Goal: Browse casually

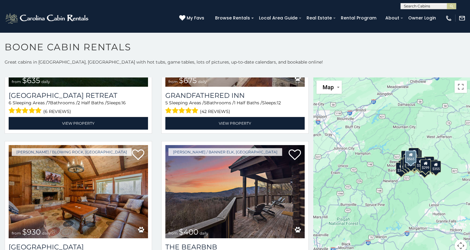
scroll to position [557, 0]
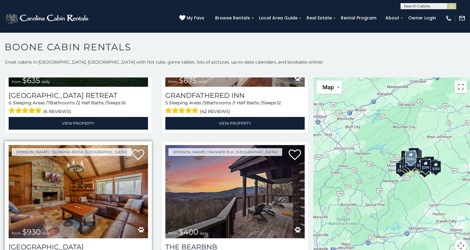
click at [36, 212] on img at bounding box center [78, 191] width 139 height 93
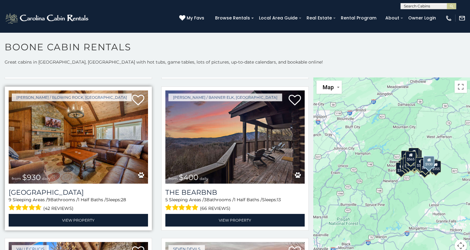
scroll to position [622, 0]
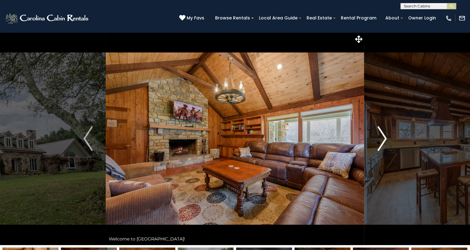
click at [383, 139] on img "Next" at bounding box center [381, 138] width 9 height 25
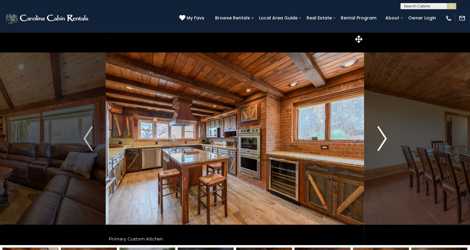
click at [380, 140] on img "Next" at bounding box center [381, 138] width 9 height 25
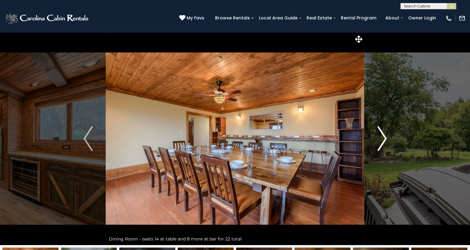
click at [381, 139] on img "Next" at bounding box center [381, 138] width 9 height 25
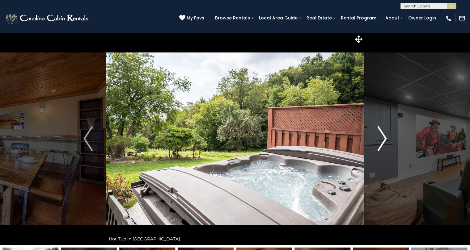
click at [383, 135] on img "Next" at bounding box center [381, 138] width 9 height 25
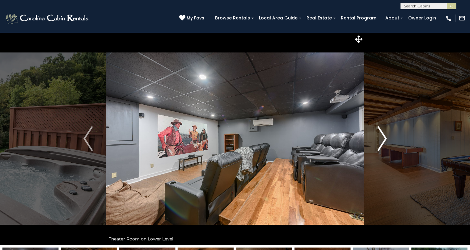
click at [383, 137] on img "Next" at bounding box center [381, 138] width 9 height 25
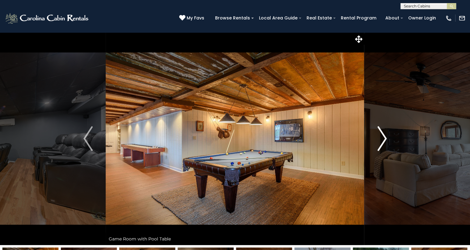
click at [383, 140] on img "Next" at bounding box center [381, 138] width 9 height 25
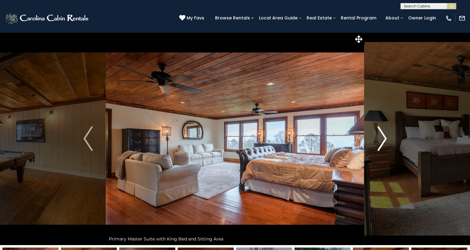
click at [382, 138] on img "Next" at bounding box center [381, 138] width 9 height 25
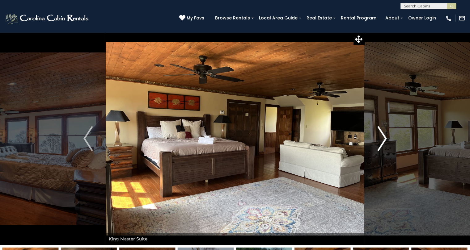
click at [383, 137] on img "Next" at bounding box center [381, 138] width 9 height 25
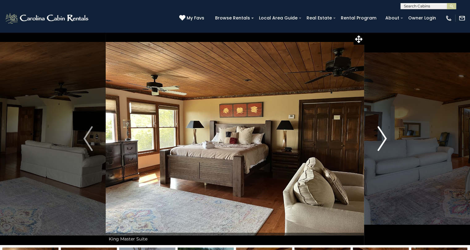
click at [379, 140] on img "Next" at bounding box center [381, 138] width 9 height 25
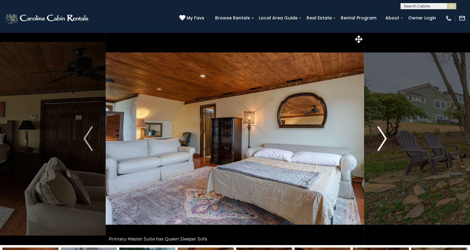
click at [378, 137] on img "Next" at bounding box center [381, 138] width 9 height 25
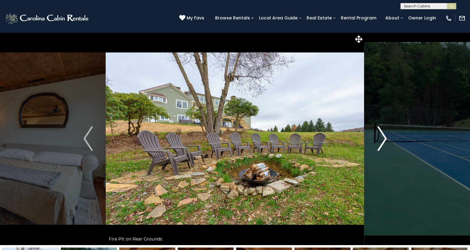
click at [381, 140] on img "Next" at bounding box center [381, 138] width 9 height 25
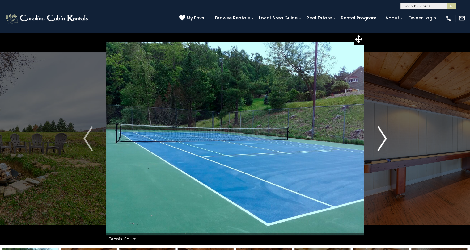
click at [382, 139] on img "Next" at bounding box center [381, 138] width 9 height 25
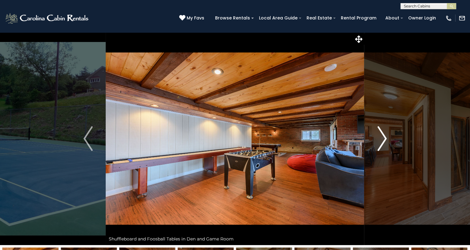
click at [383, 136] on img "Next" at bounding box center [381, 138] width 9 height 25
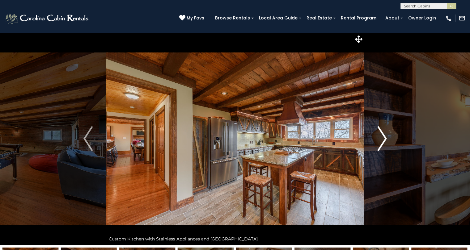
click at [377, 137] on img "Next" at bounding box center [381, 138] width 9 height 25
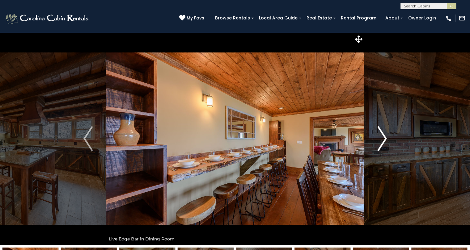
click at [382, 137] on img "Next" at bounding box center [381, 138] width 9 height 25
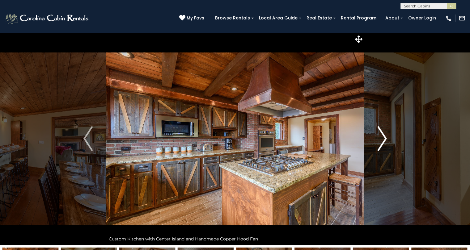
click at [385, 137] on img "Next" at bounding box center [381, 138] width 9 height 25
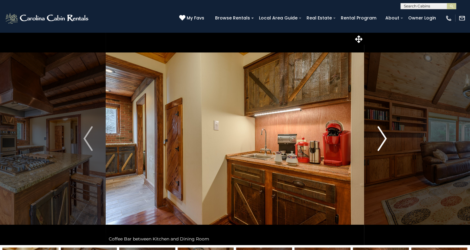
click at [386, 138] on img "Next" at bounding box center [381, 138] width 9 height 25
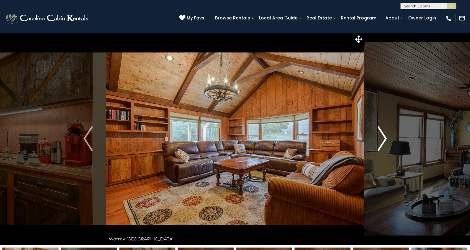
click at [384, 138] on img "Next" at bounding box center [381, 138] width 9 height 25
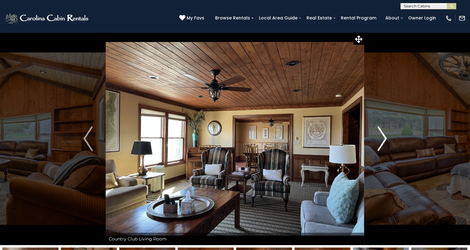
click at [385, 141] on img "Next" at bounding box center [381, 138] width 9 height 25
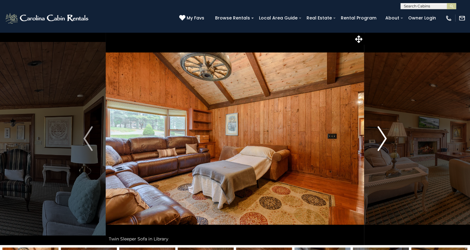
click at [383, 137] on img "Next" at bounding box center [381, 138] width 9 height 25
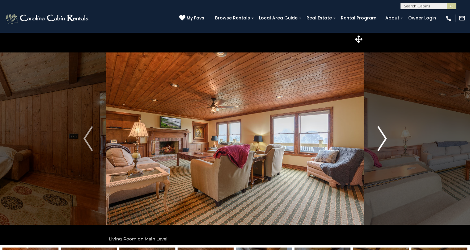
click at [382, 139] on img "Next" at bounding box center [381, 138] width 9 height 25
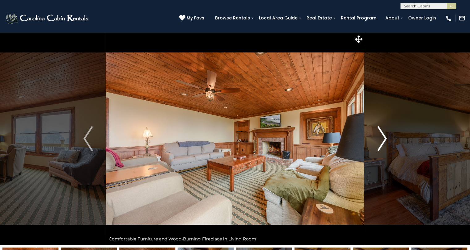
click at [383, 140] on img "Next" at bounding box center [381, 138] width 9 height 25
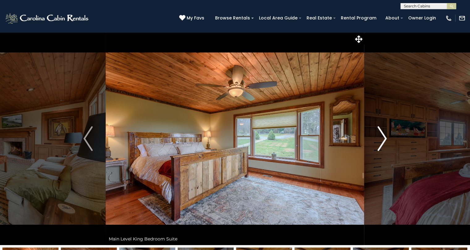
click at [375, 138] on button "Next" at bounding box center [382, 138] width 36 height 213
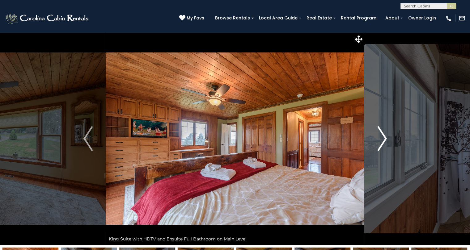
click at [383, 140] on img "Next" at bounding box center [381, 138] width 9 height 25
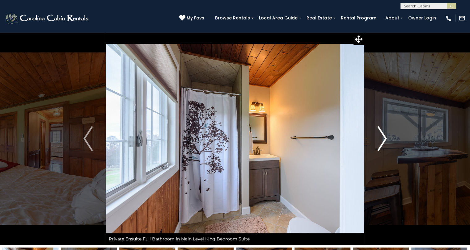
click at [382, 138] on img "Next" at bounding box center [381, 138] width 9 height 25
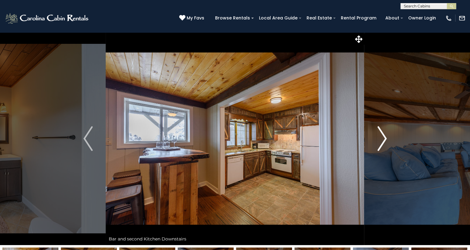
click at [382, 140] on img "Next" at bounding box center [381, 138] width 9 height 25
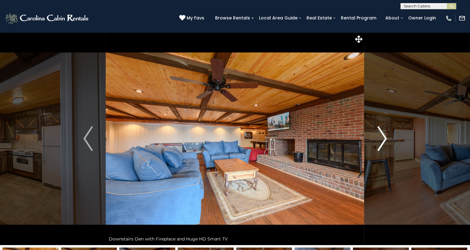
click at [383, 140] on img "Next" at bounding box center [381, 138] width 9 height 25
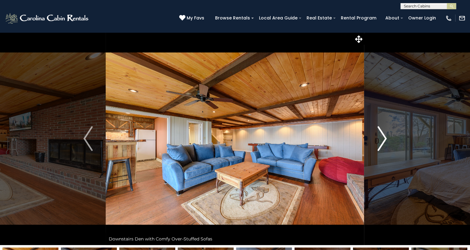
click at [382, 139] on img "Next" at bounding box center [381, 138] width 9 height 25
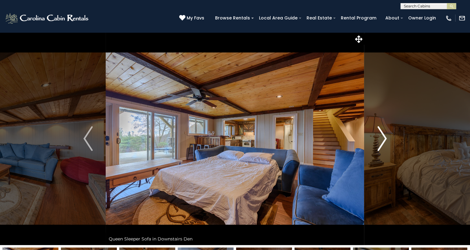
click at [382, 141] on img "Next" at bounding box center [381, 138] width 9 height 25
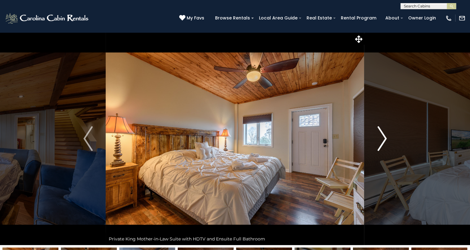
click at [382, 138] on img "Next" at bounding box center [381, 138] width 9 height 25
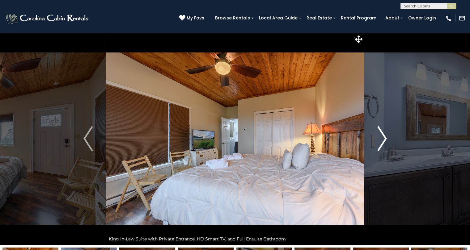
click at [384, 138] on img "Next" at bounding box center [381, 138] width 9 height 25
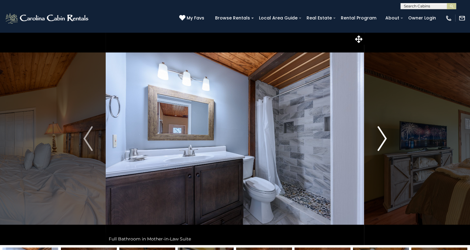
click at [379, 138] on img "Next" at bounding box center [381, 138] width 9 height 25
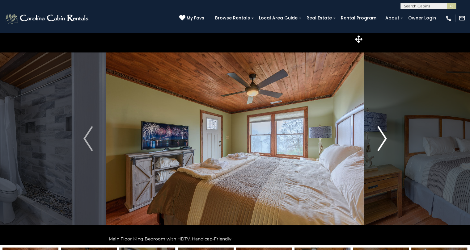
click at [382, 140] on img "Next" at bounding box center [381, 138] width 9 height 25
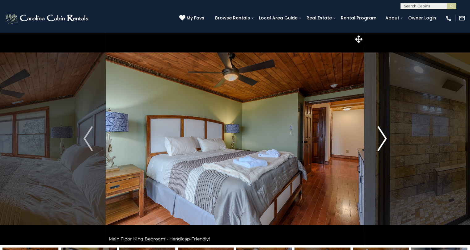
click at [382, 139] on img "Next" at bounding box center [381, 138] width 9 height 25
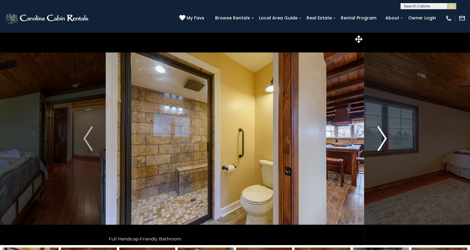
click at [382, 139] on img "Next" at bounding box center [381, 138] width 9 height 25
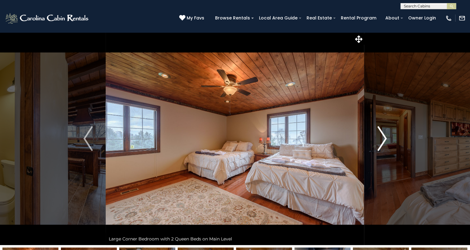
click at [382, 137] on img "Next" at bounding box center [381, 138] width 9 height 25
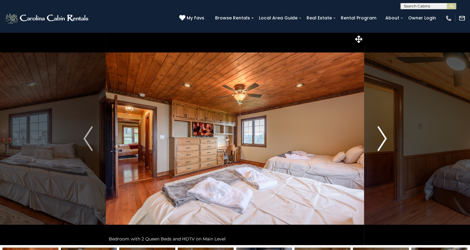
click at [382, 140] on img "Next" at bounding box center [381, 138] width 9 height 25
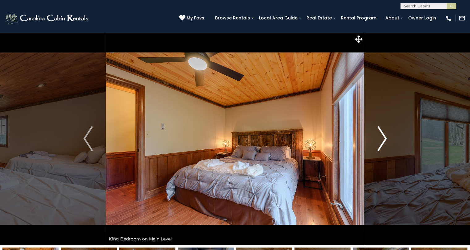
click at [381, 140] on img "Next" at bounding box center [381, 138] width 9 height 25
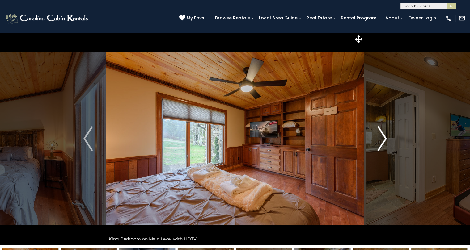
click at [383, 139] on img "Next" at bounding box center [381, 138] width 9 height 25
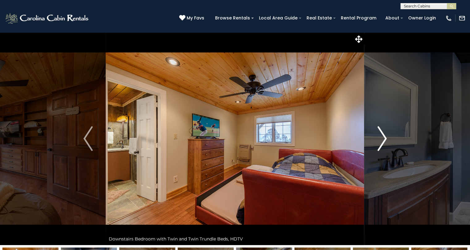
click at [383, 140] on img "Next" at bounding box center [381, 138] width 9 height 25
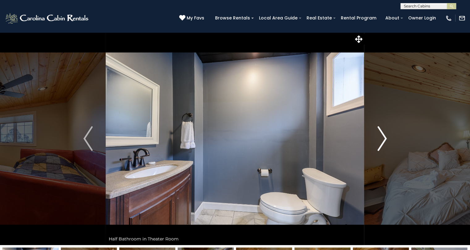
click at [382, 140] on img "Next" at bounding box center [381, 138] width 9 height 25
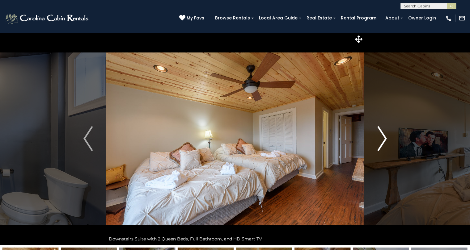
click at [383, 136] on img "Next" at bounding box center [381, 138] width 9 height 25
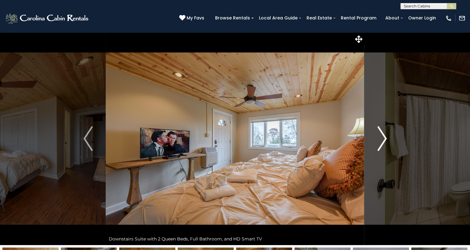
click at [383, 140] on img "Next" at bounding box center [381, 138] width 9 height 25
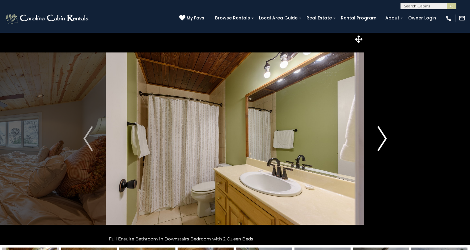
click at [382, 140] on img "Next" at bounding box center [381, 138] width 9 height 25
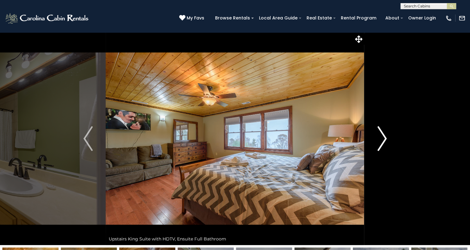
click at [381, 140] on img "Next" at bounding box center [381, 138] width 9 height 25
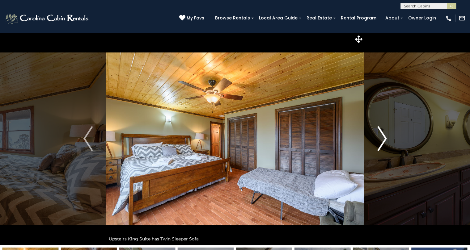
click at [379, 140] on img "Next" at bounding box center [381, 138] width 9 height 25
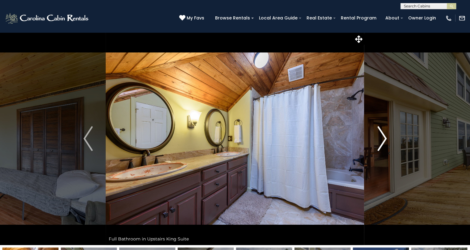
click at [381, 141] on img "Next" at bounding box center [381, 138] width 9 height 25
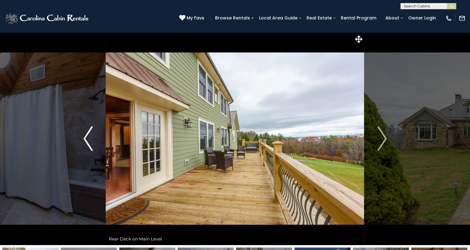
click at [93, 134] on button "Previous" at bounding box center [88, 138] width 36 height 213
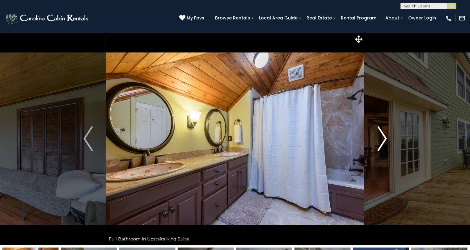
click at [378, 145] on img "Next" at bounding box center [381, 138] width 9 height 25
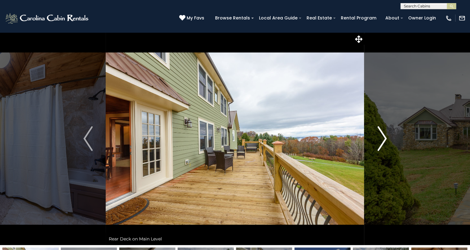
click at [383, 142] on img "Next" at bounding box center [381, 138] width 9 height 25
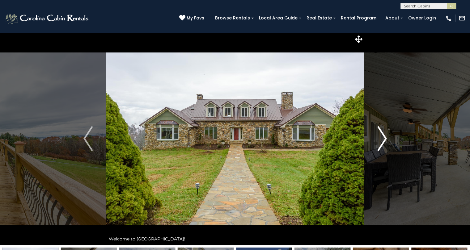
click at [383, 139] on img "Next" at bounding box center [381, 138] width 9 height 25
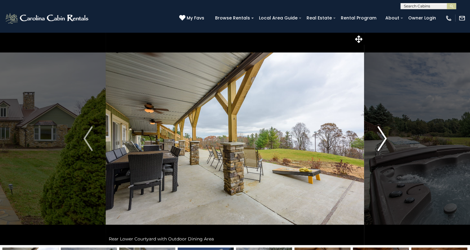
click at [382, 141] on img "Next" at bounding box center [381, 138] width 9 height 25
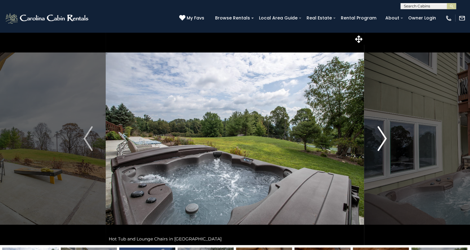
click at [383, 141] on img "Next" at bounding box center [381, 138] width 9 height 25
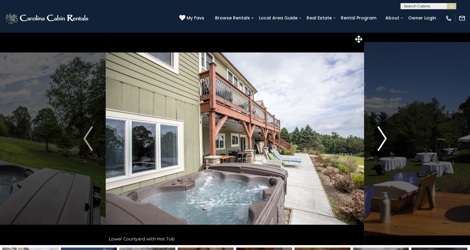
click at [382, 139] on img "Next" at bounding box center [381, 138] width 9 height 25
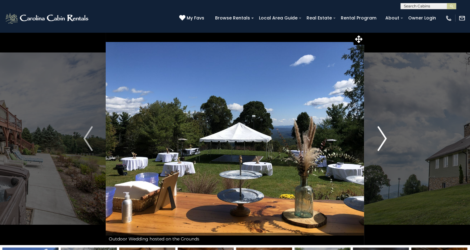
click at [382, 142] on img "Next" at bounding box center [381, 138] width 9 height 25
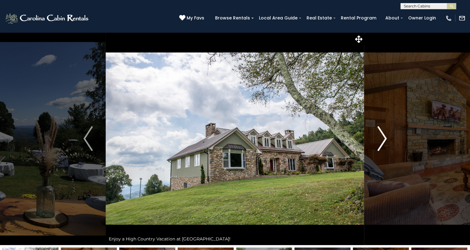
click at [383, 140] on img "Next" at bounding box center [381, 138] width 9 height 25
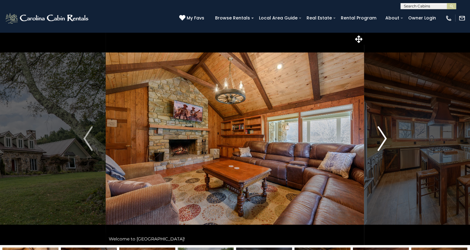
click at [383, 139] on img "Next" at bounding box center [381, 138] width 9 height 25
